Goal: Information Seeking & Learning: Learn about a topic

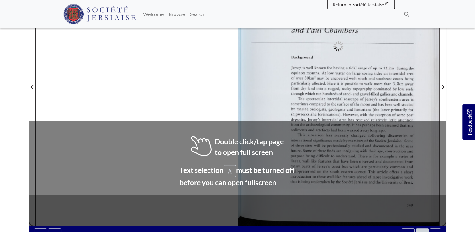
scroll to position [188, 0]
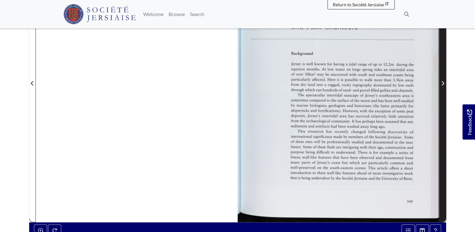
click at [443, 82] on icon "Next Page" at bounding box center [443, 83] width 3 height 4
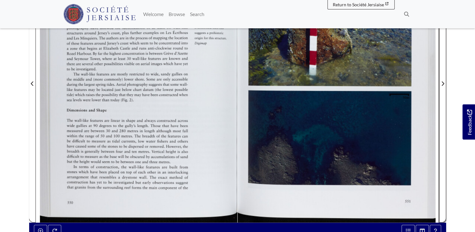
scroll to position [220, 0]
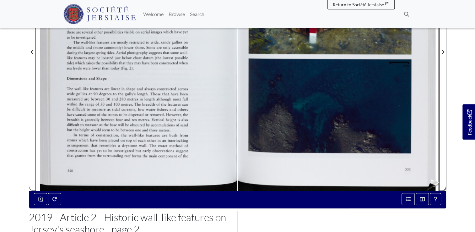
click at [432, 179] on img at bounding box center [237, 47] width 403 height 285
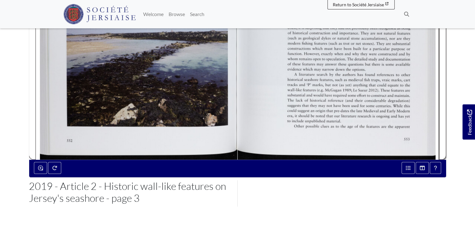
scroll to position [251, 0]
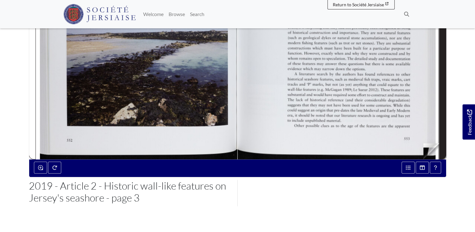
click at [440, 155] on span "Next Page" at bounding box center [443, 16] width 6 height 284
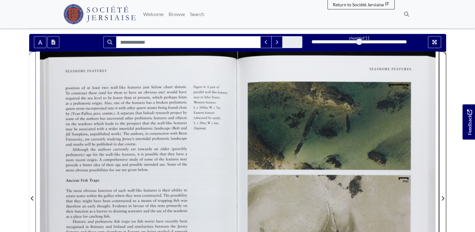
scroll to position [63, 0]
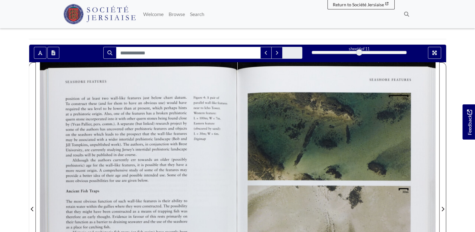
click at [345, 144] on div at bounding box center [339, 204] width 202 height 285
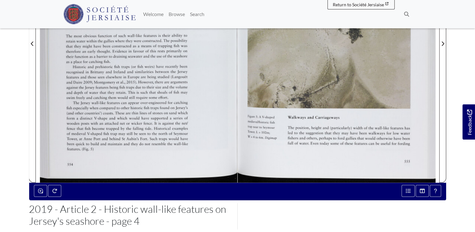
scroll to position [220, 0]
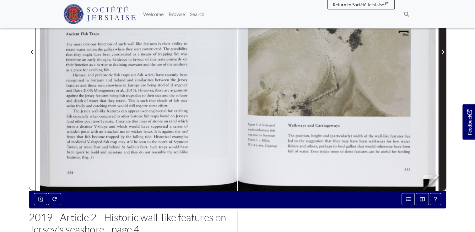
click at [440, 186] on span "Next Page" at bounding box center [443, 47] width 6 height 284
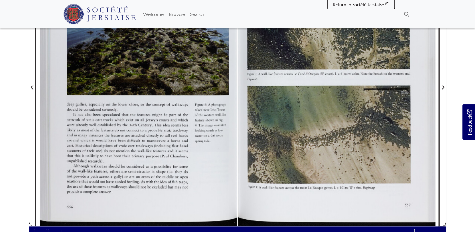
scroll to position [188, 0]
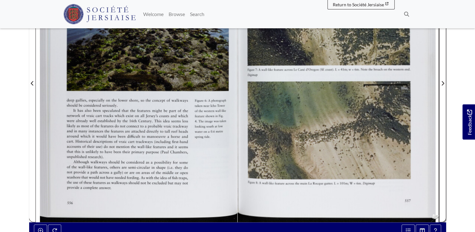
click at [433, 214] on div at bounding box center [339, 79] width 202 height 285
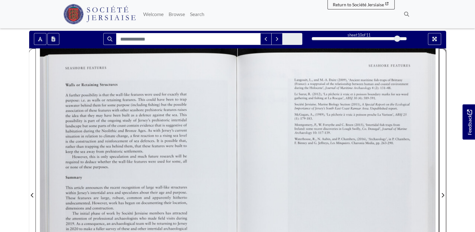
scroll to position [63, 0]
